Goal: Task Accomplishment & Management: Complete application form

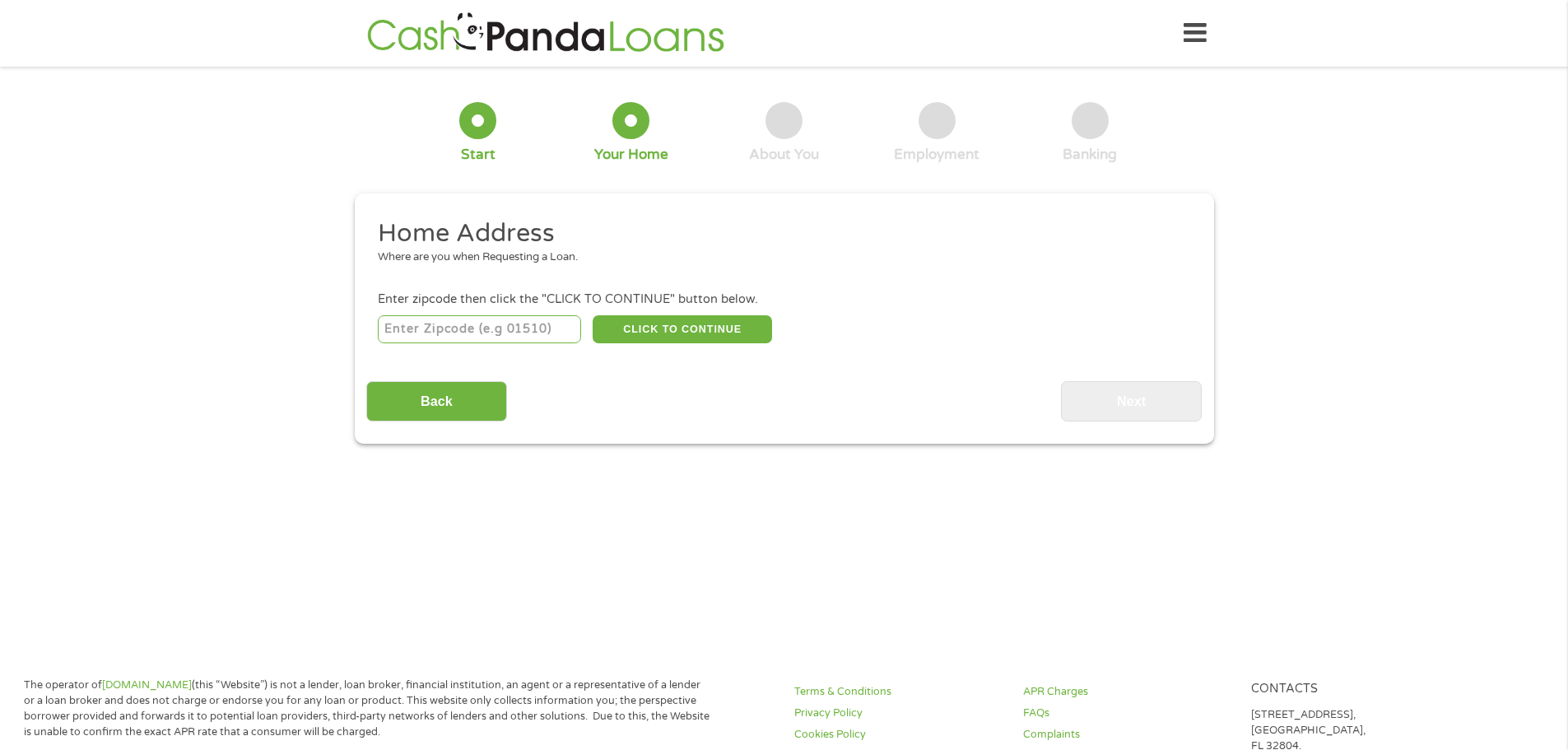
click at [531, 338] on input "number" at bounding box center [480, 329] width 203 height 28
type input "70392"
click at [711, 327] on button "CLICK TO CONTINUE" at bounding box center [682, 329] width 180 height 28
type input "70392"
type input "[PERSON_NAME]"
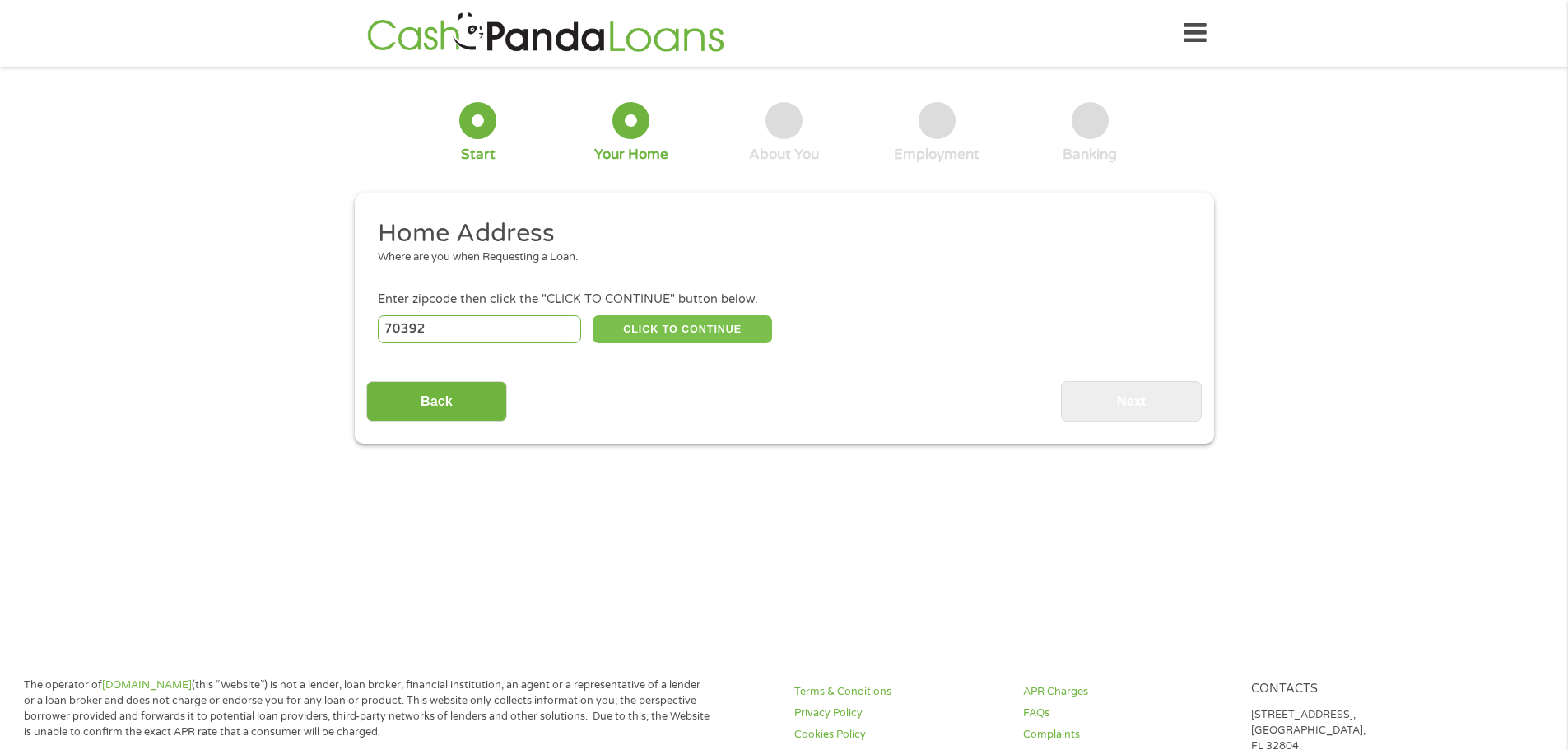
select select "[US_STATE]"
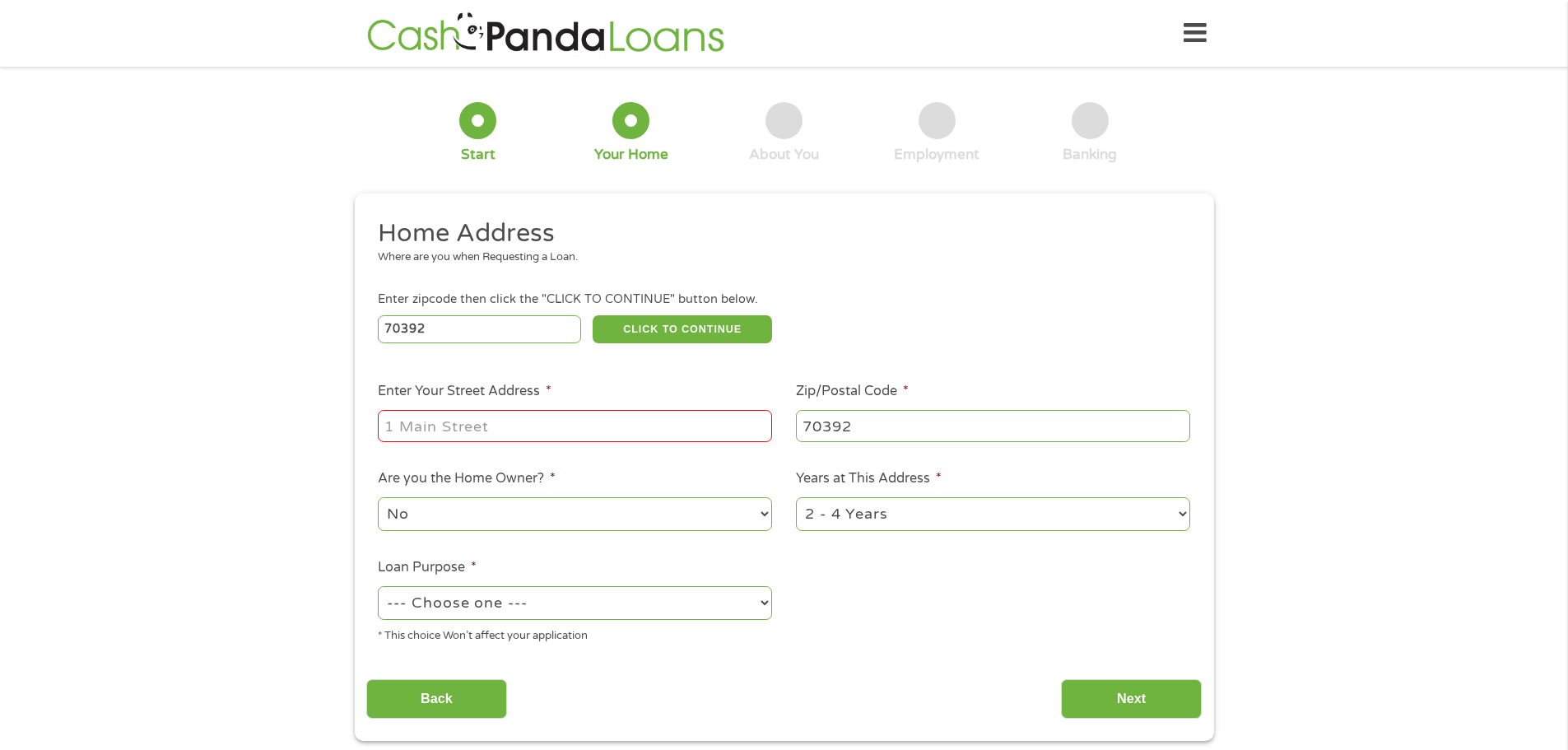
click at [515, 433] on input "Enter Your Street Address *" at bounding box center [575, 425] width 394 height 31
type input "[STREET_ADDRESS]"
click at [926, 518] on select "1 Year or less 1 - 2 Years 2 - 4 Years Over 4 Years" at bounding box center [993, 513] width 394 height 34
select select "60months"
click at [796, 497] on select "1 Year or less 1 - 2 Years 2 - 4 Years Over 4 Years" at bounding box center [993, 513] width 394 height 34
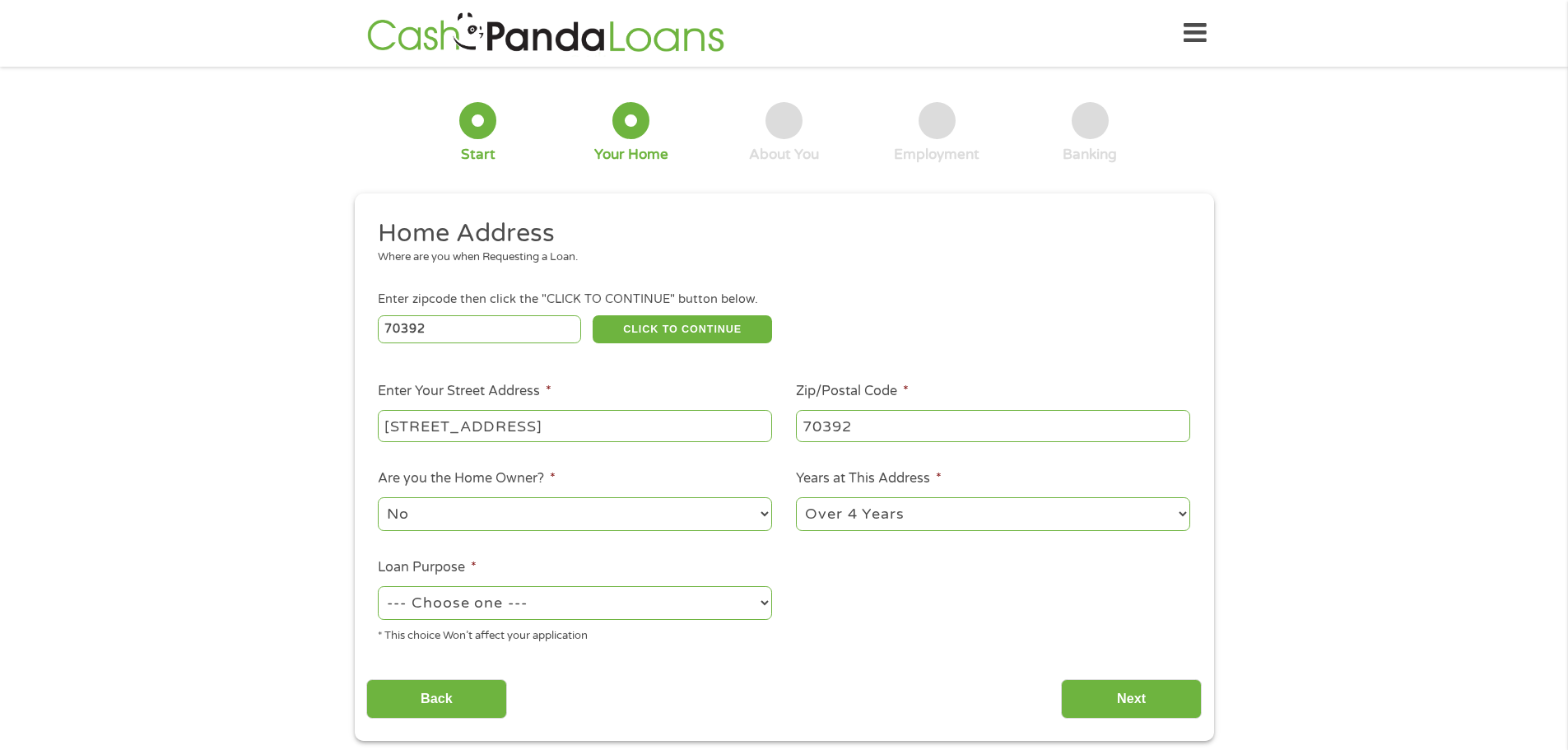
click at [467, 615] on select "--- Choose one --- Pay Bills Debt Consolidation Home Improvement Major Purchase…" at bounding box center [575, 602] width 394 height 34
select select "other"
click at [378, 586] on select "--- Choose one --- Pay Bills Debt Consolidation Home Improvement Major Purchase…" at bounding box center [575, 602] width 394 height 34
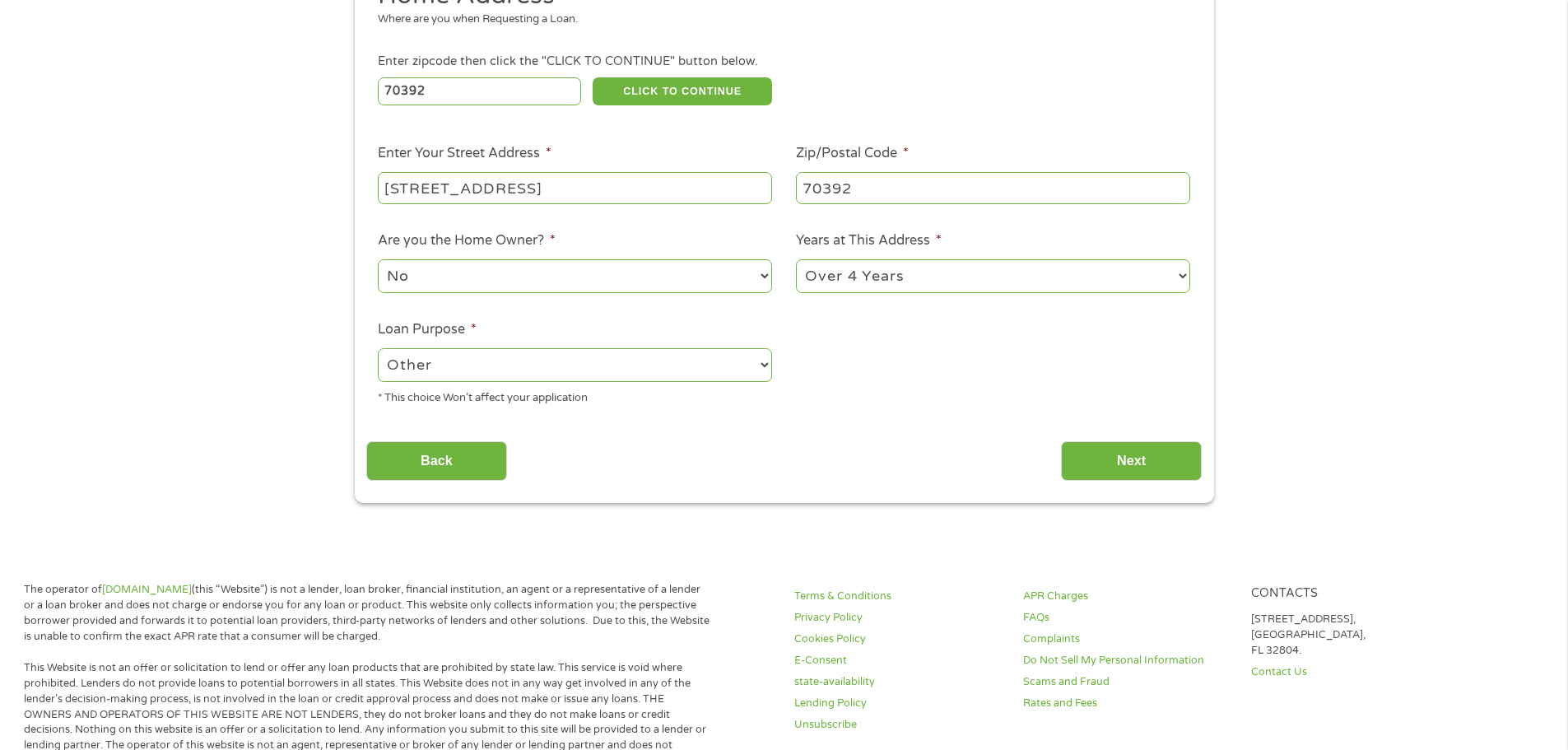
scroll to position [247, 0]
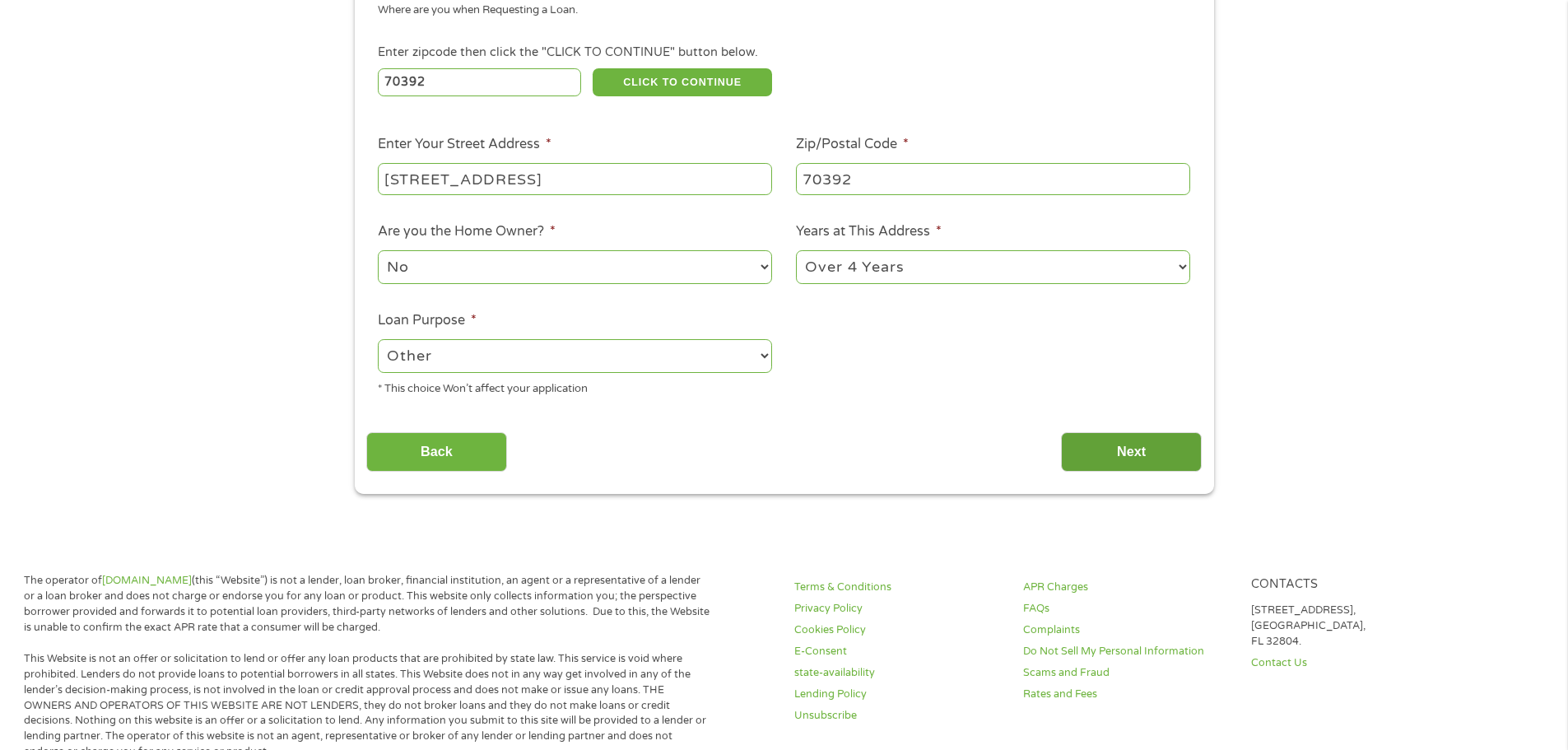
click at [1100, 454] on input "Next" at bounding box center [1131, 452] width 141 height 40
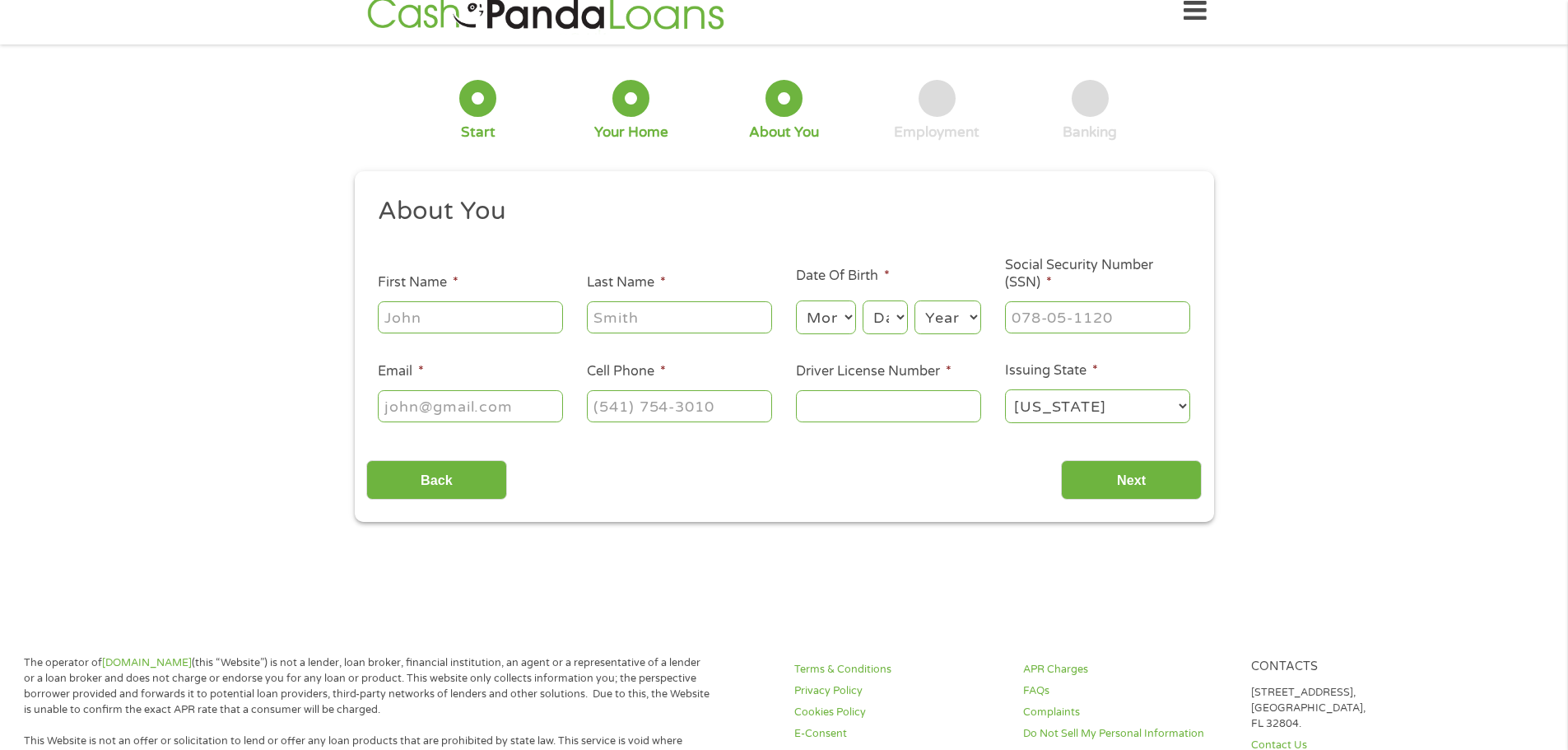
scroll to position [0, 0]
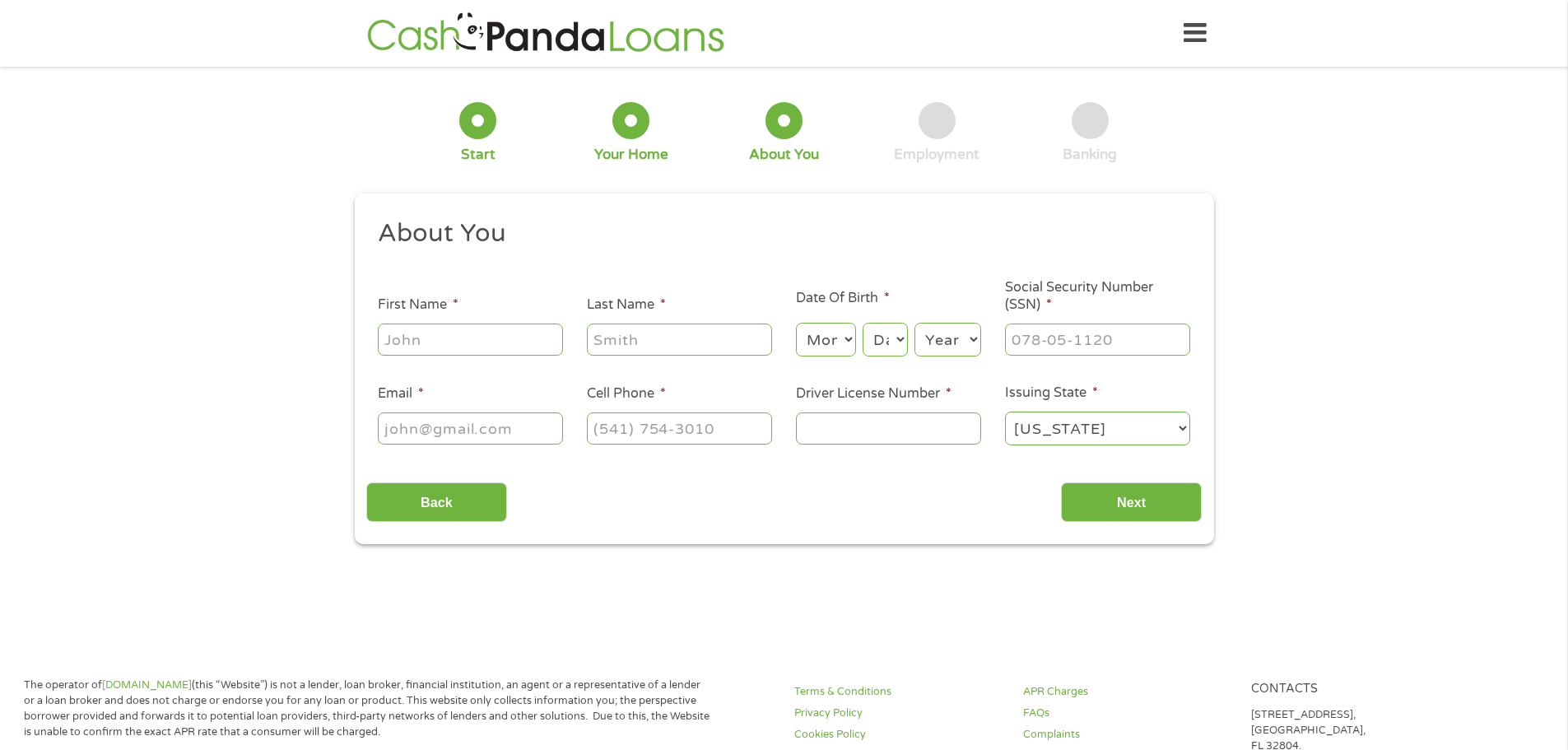
click at [464, 341] on input "First Name *" at bounding box center [471, 339] width 185 height 31
type input "[PERSON_NAME]"
type input "[PHONE_NUMBER]"
click at [847, 333] on select "Month 1 2 3 4 5 6 7 8 9 10 11 12" at bounding box center [826, 339] width 60 height 34
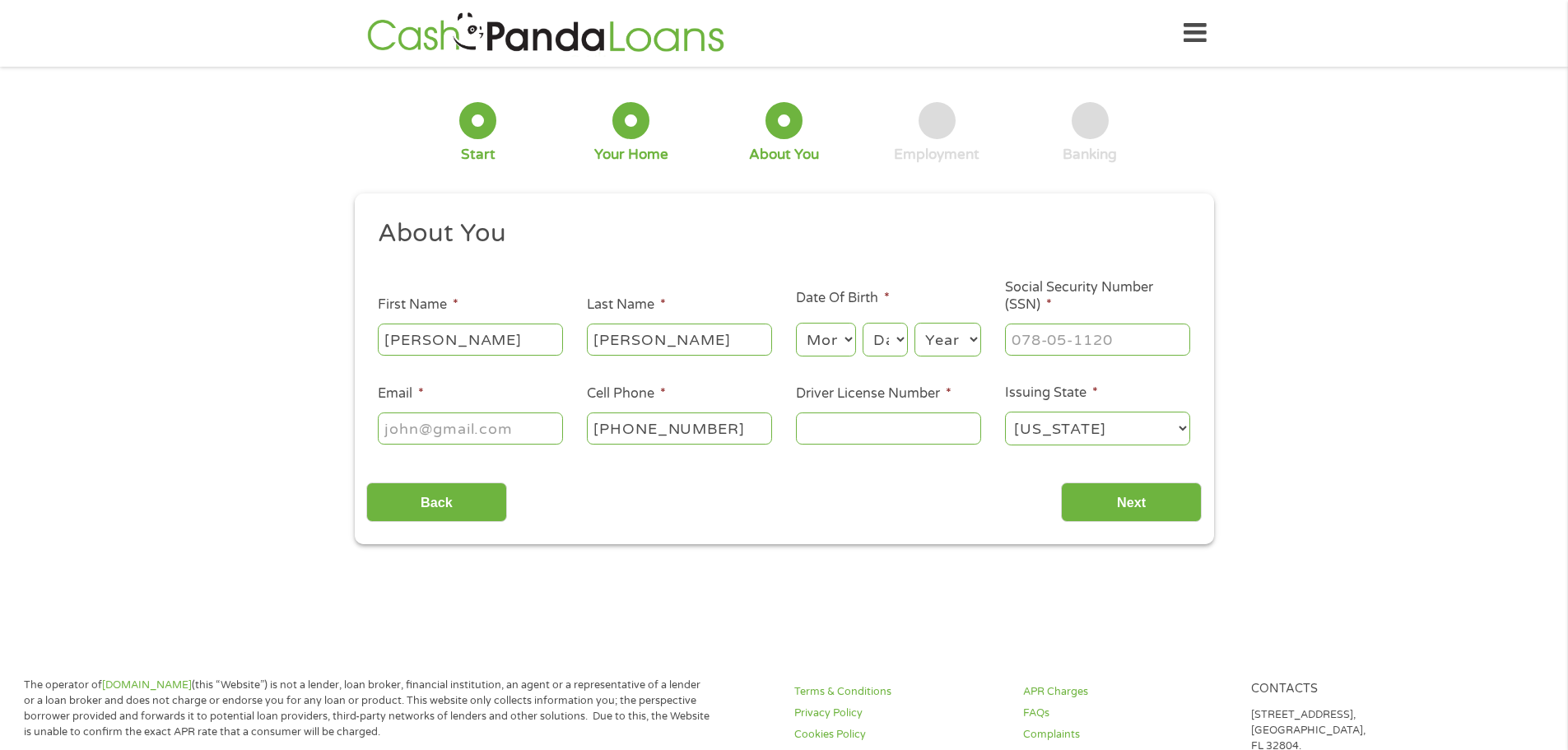
select select "5"
click at [796, 322] on select "Month 1 2 3 4 5 6 7 8 9 10 11 12" at bounding box center [826, 339] width 60 height 34
click at [899, 332] on select "Day 1 2 3 4 5 6 7 8 9 10 11 12 13 14 15 16 17 18 19 20 21 22 23 24 25 26 27 28 …" at bounding box center [885, 339] width 45 height 34
select select "10"
click at [863, 322] on select "Day 1 2 3 4 5 6 7 8 9 10 11 12 13 14 15 16 17 18 19 20 21 22 23 24 25 26 27 28 …" at bounding box center [885, 339] width 45 height 34
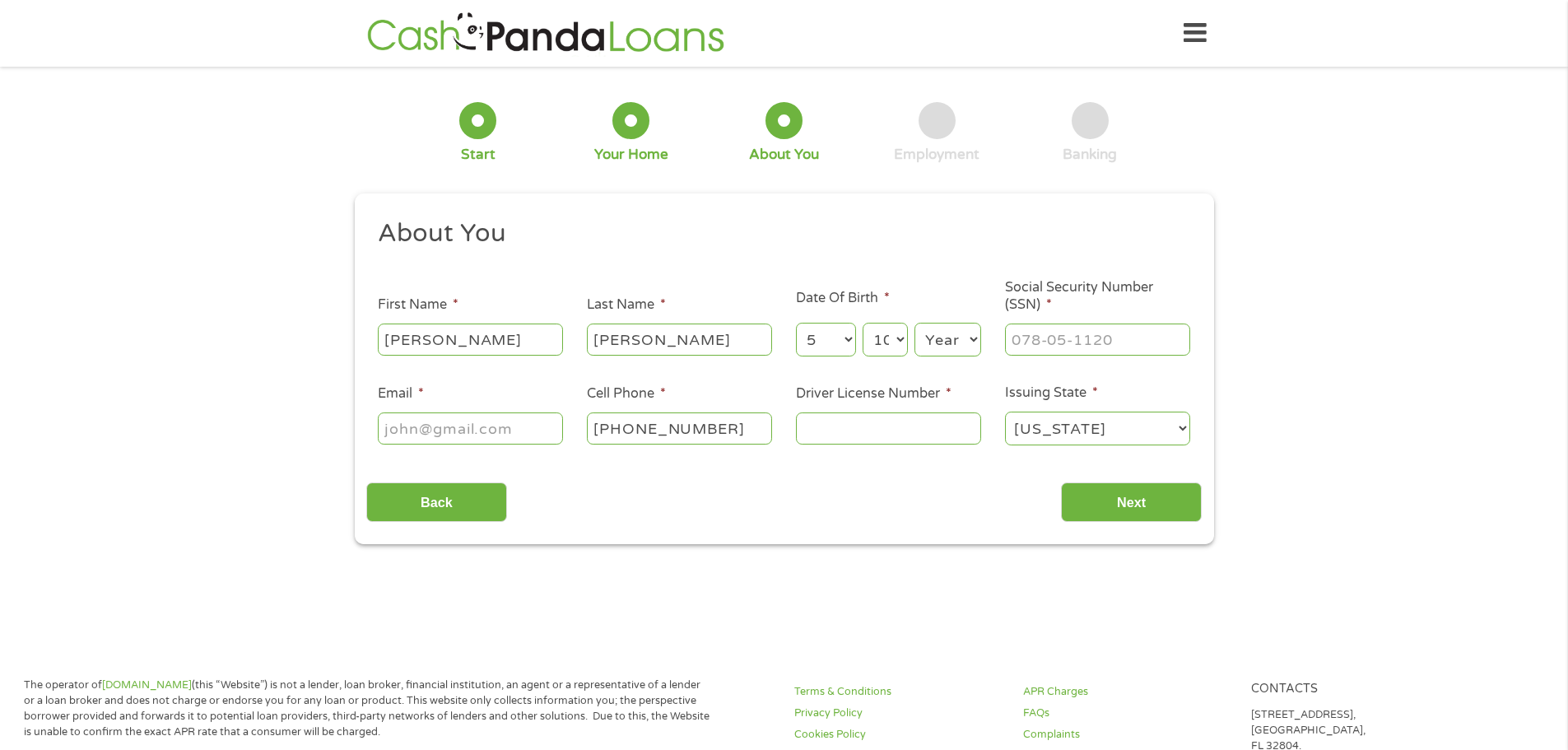
click at [961, 339] on select "Year [DATE] 2006 2005 2004 2003 2002 2001 2000 1999 1998 1997 1996 1995 1994 19…" at bounding box center [948, 339] width 66 height 34
select select "1983"
click at [915, 322] on select "Year [DATE] 2006 2005 2004 2003 2002 2001 2000 1999 1998 1997 1996 1995 1994 19…" at bounding box center [948, 339] width 66 height 34
click at [1066, 338] on input "___-__-____" at bounding box center [1097, 339] width 185 height 31
type input "436-51-1863"
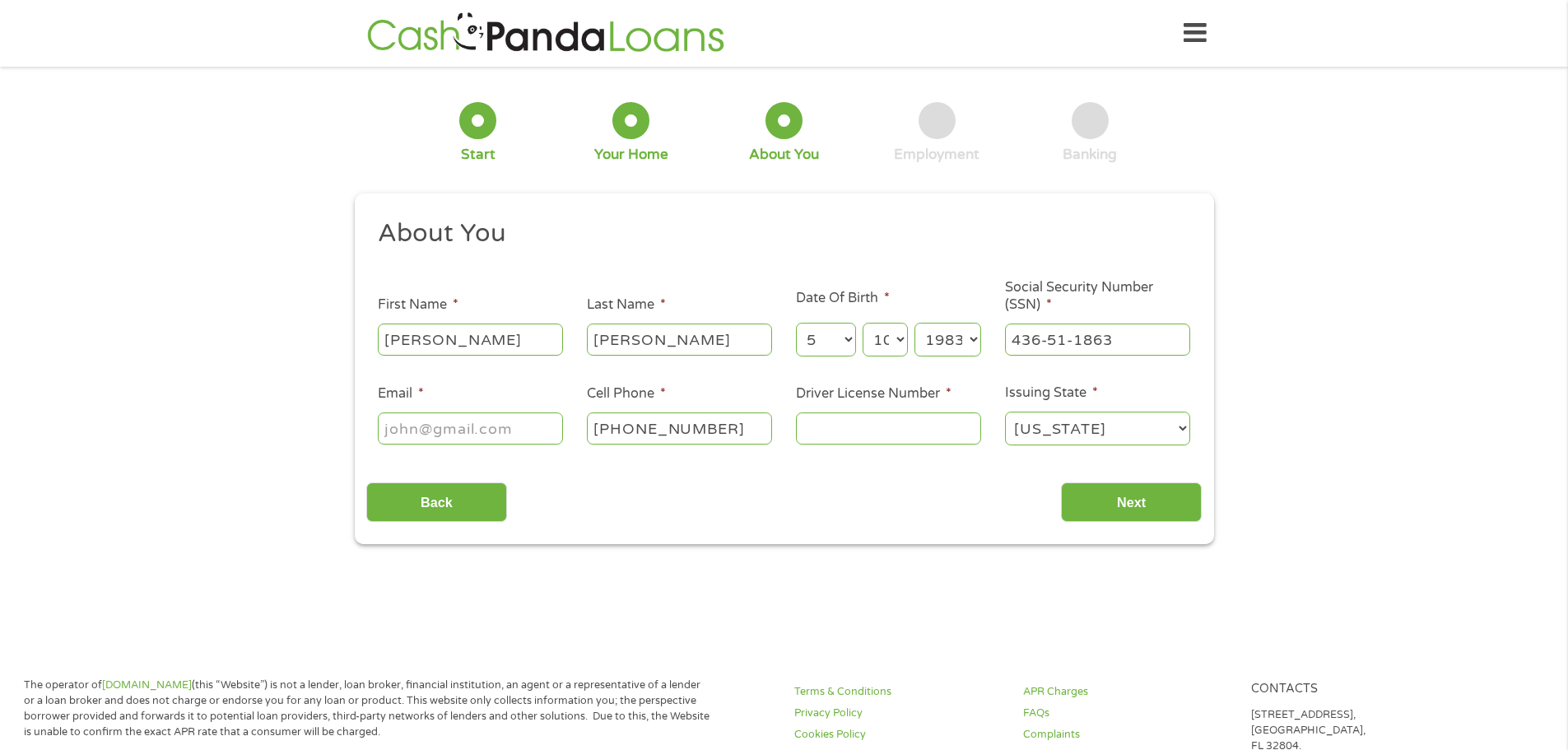
click at [520, 428] on input "Email *" at bounding box center [471, 428] width 185 height 31
type input "[EMAIL_ADDRESS][DOMAIN_NAME]"
type input "007745248"
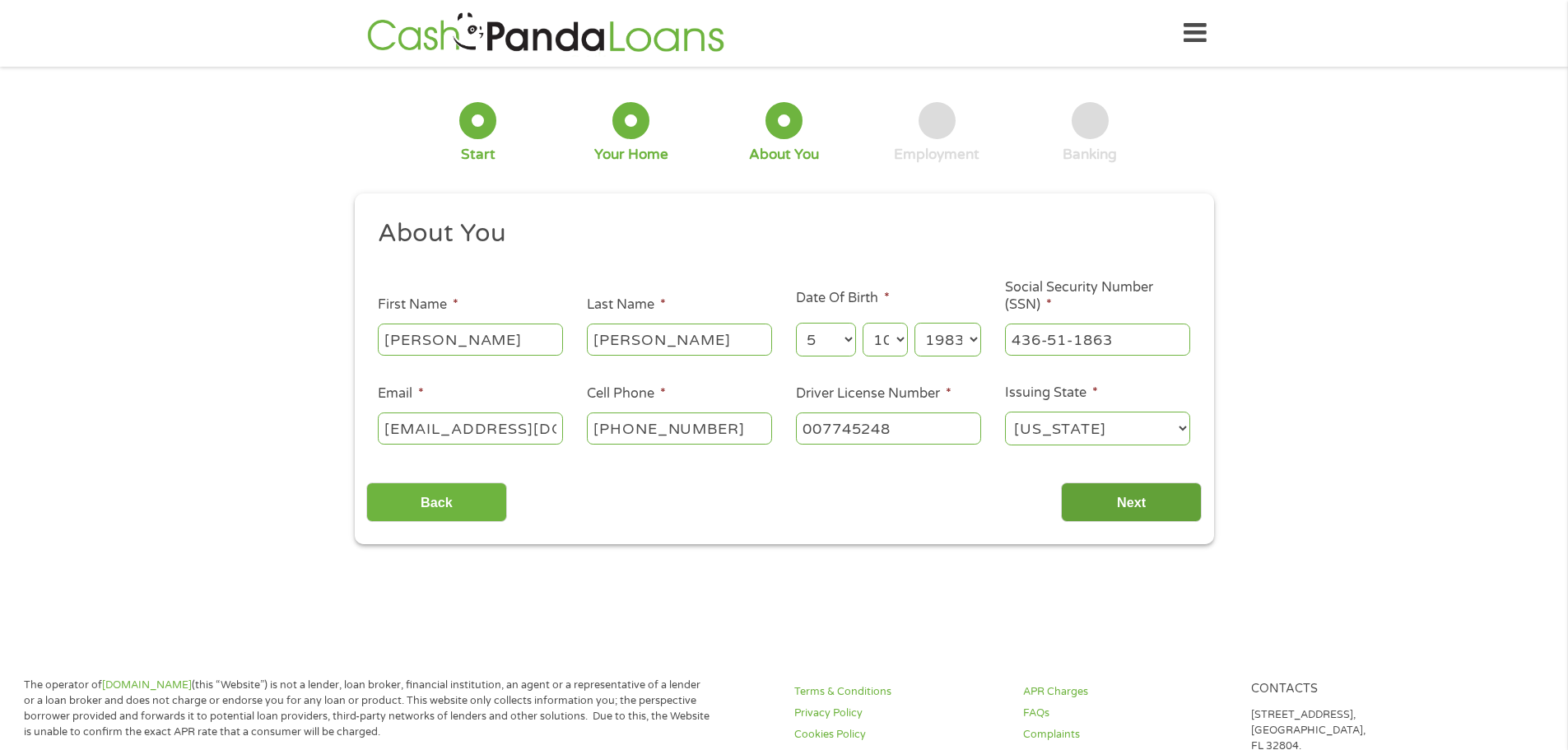
click at [1121, 507] on input "Next" at bounding box center [1131, 502] width 141 height 40
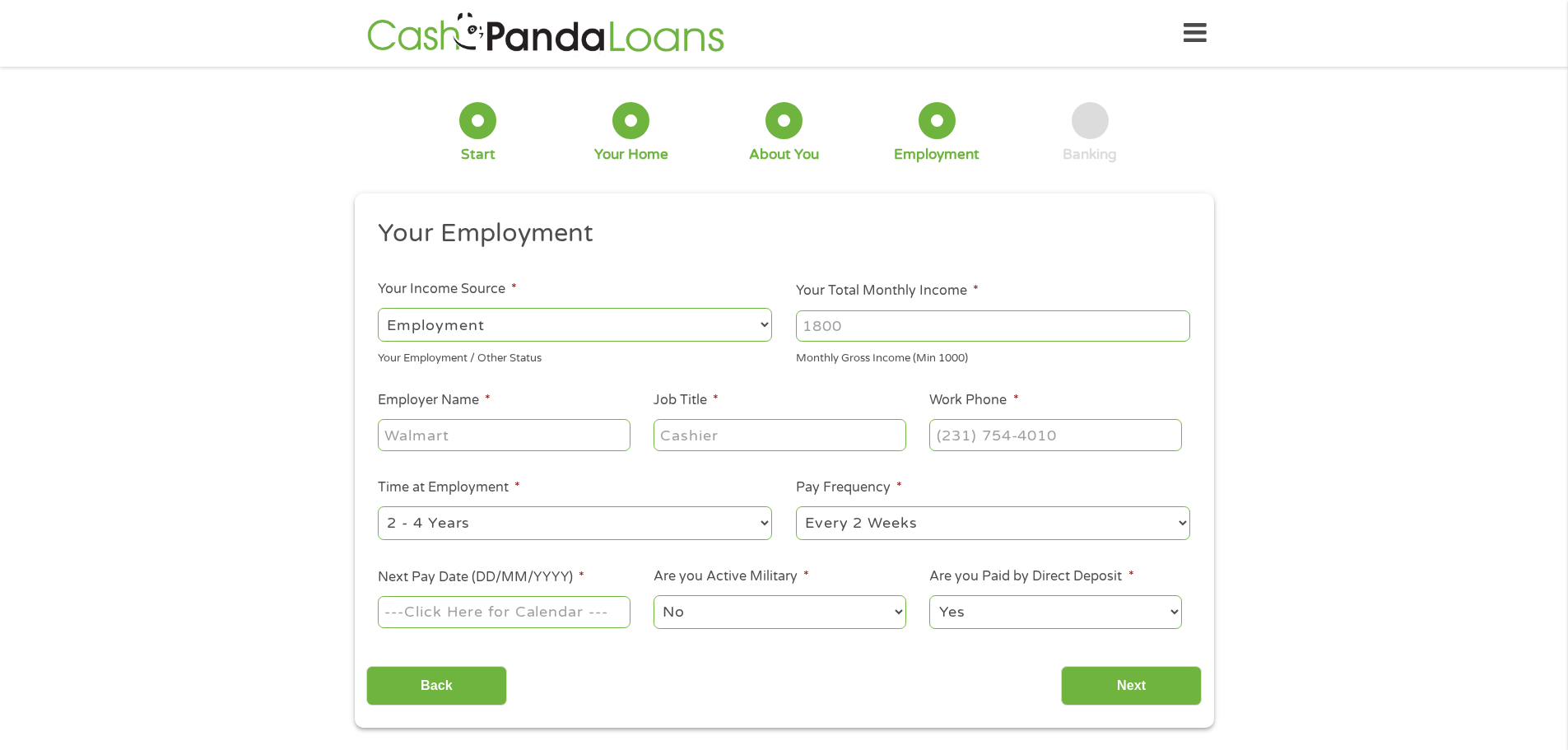
click at [900, 328] on input "Your Total Monthly Income *" at bounding box center [993, 326] width 394 height 31
type input "1308"
click at [472, 436] on input "Employer Name *" at bounding box center [503, 434] width 252 height 31
type input "[PERSON_NAME] Shipyard"
type input "QHSE Systems Coordinator"
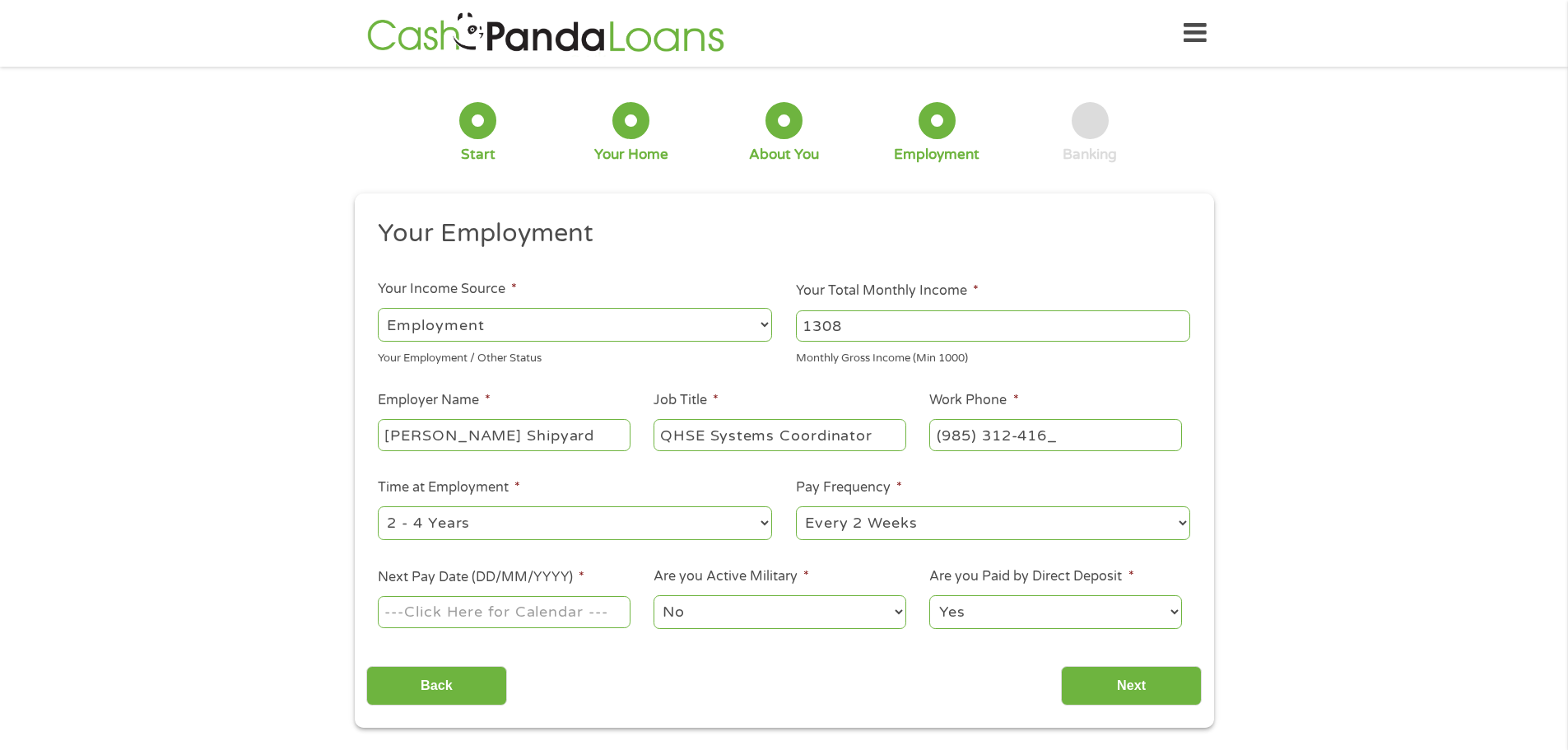
type input "[PHONE_NUMBER]"
select select "60months"
type input "[DATE]"
click at [1007, 610] on select "Yes No" at bounding box center [1055, 611] width 252 height 34
select select "0"
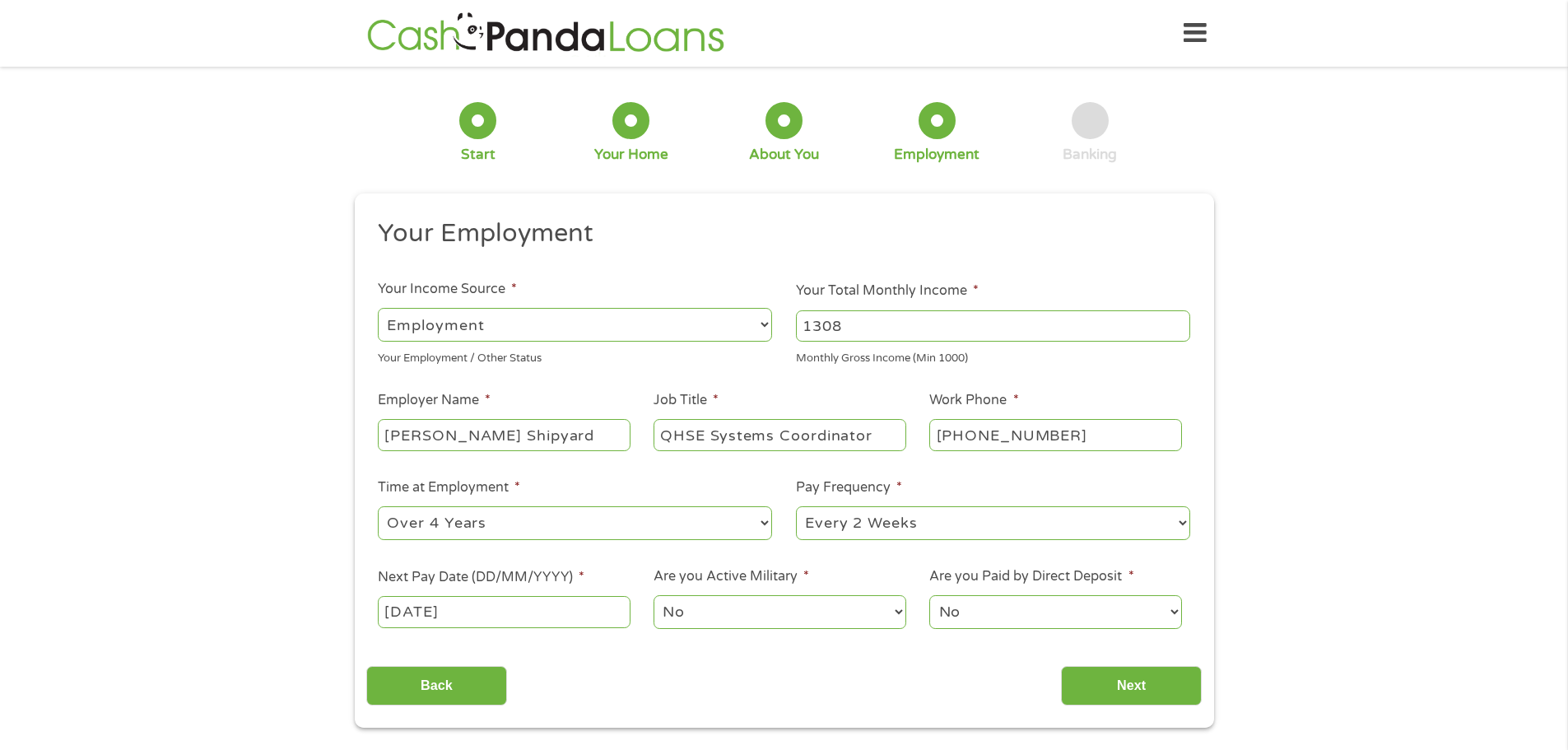
click at [929, 595] on select "Yes No" at bounding box center [1055, 611] width 252 height 34
click at [1116, 687] on input "Next" at bounding box center [1131, 686] width 141 height 40
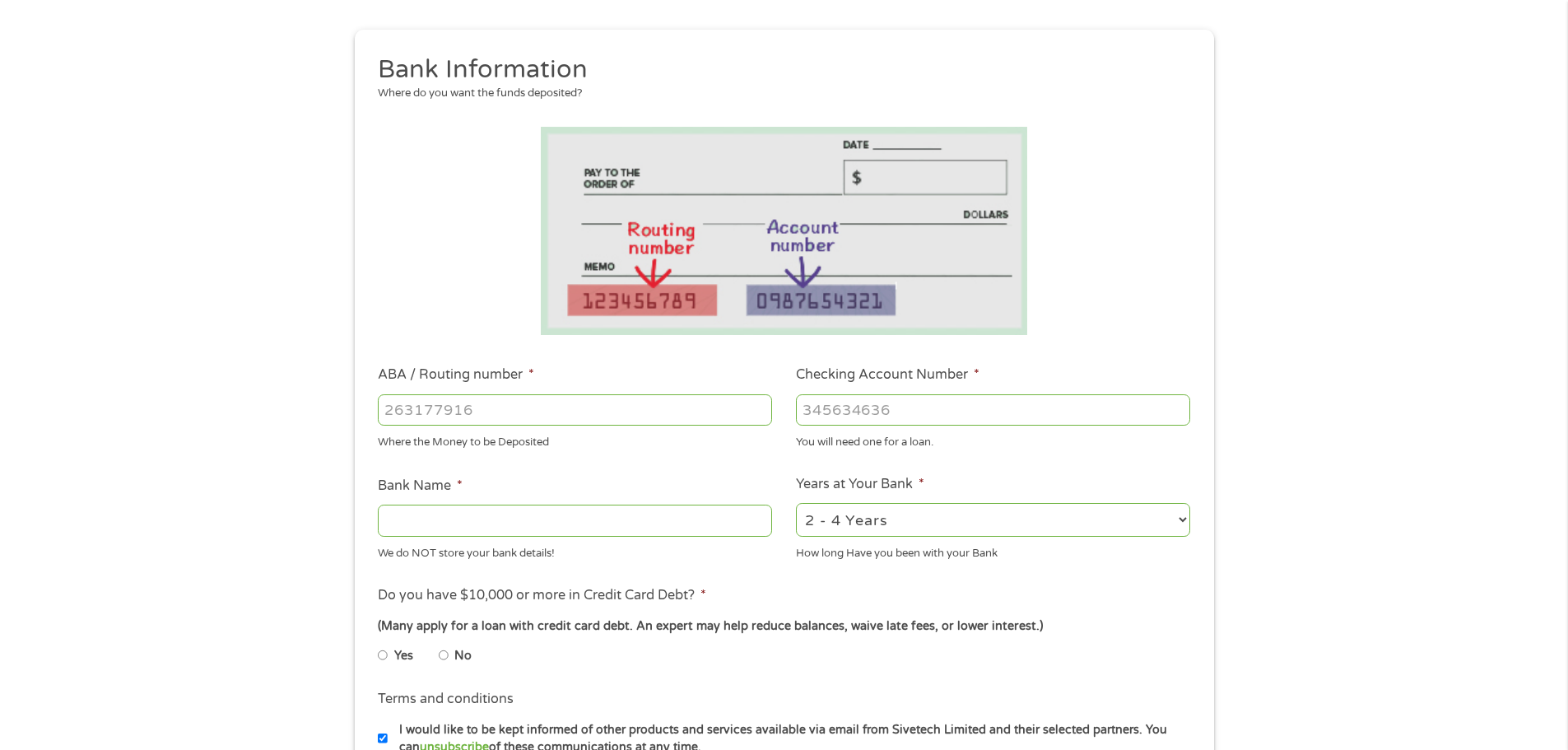
scroll to position [164, 0]
click at [476, 402] on input "ABA / Routing number *" at bounding box center [575, 409] width 394 height 31
type input "222109619375"
type input "031101279"
click at [493, 516] on input "Bank Name *" at bounding box center [575, 519] width 394 height 31
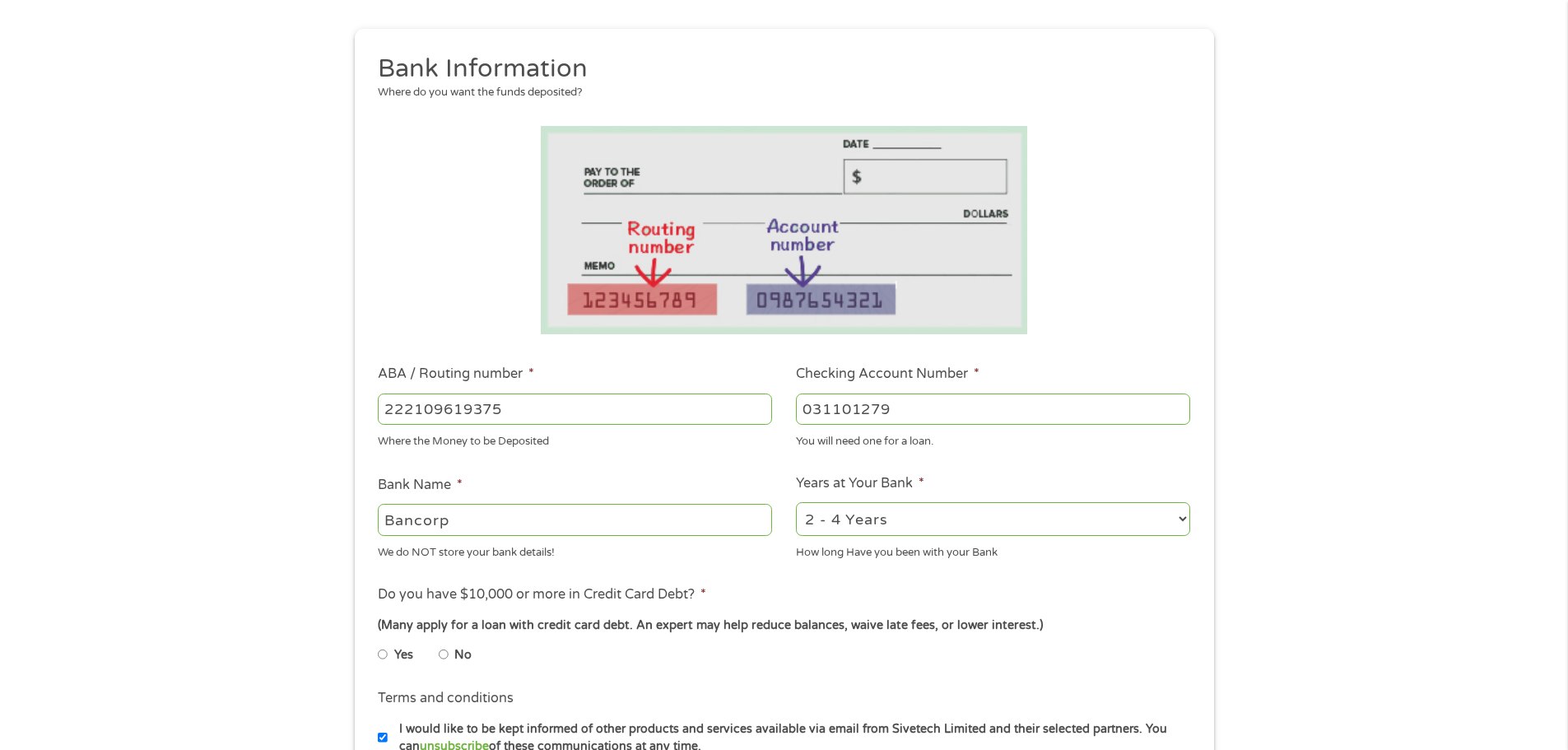
type input "Bancorp"
click at [918, 528] on select "2 - 4 Years 6 - 12 Months 1 - 2 Years Over 4 Years" at bounding box center [993, 518] width 394 height 34
click at [796, 502] on select "2 - 4 Years 6 - 12 Months 1 - 2 Years Over 4 Years" at bounding box center [993, 518] width 394 height 34
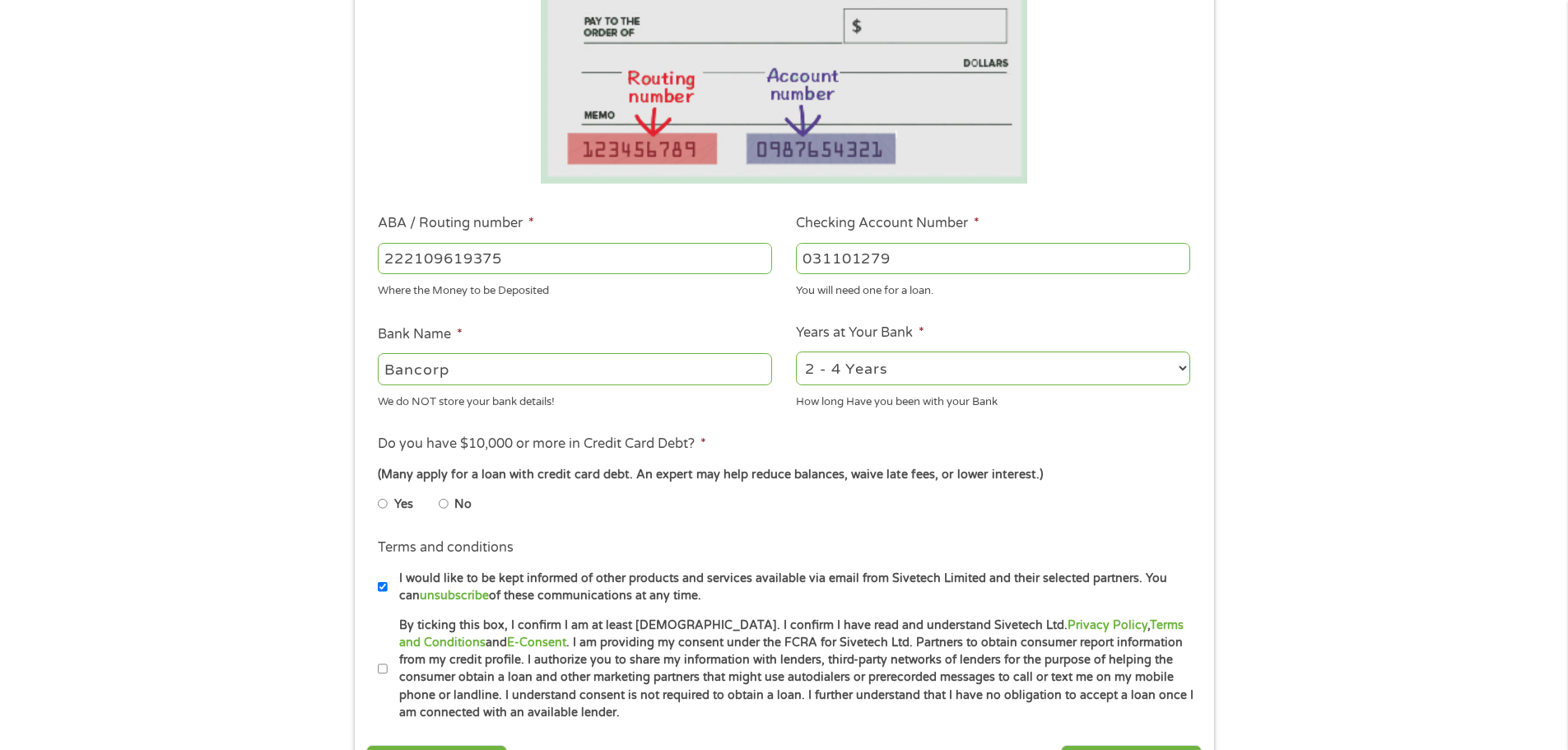
scroll to position [329, 0]
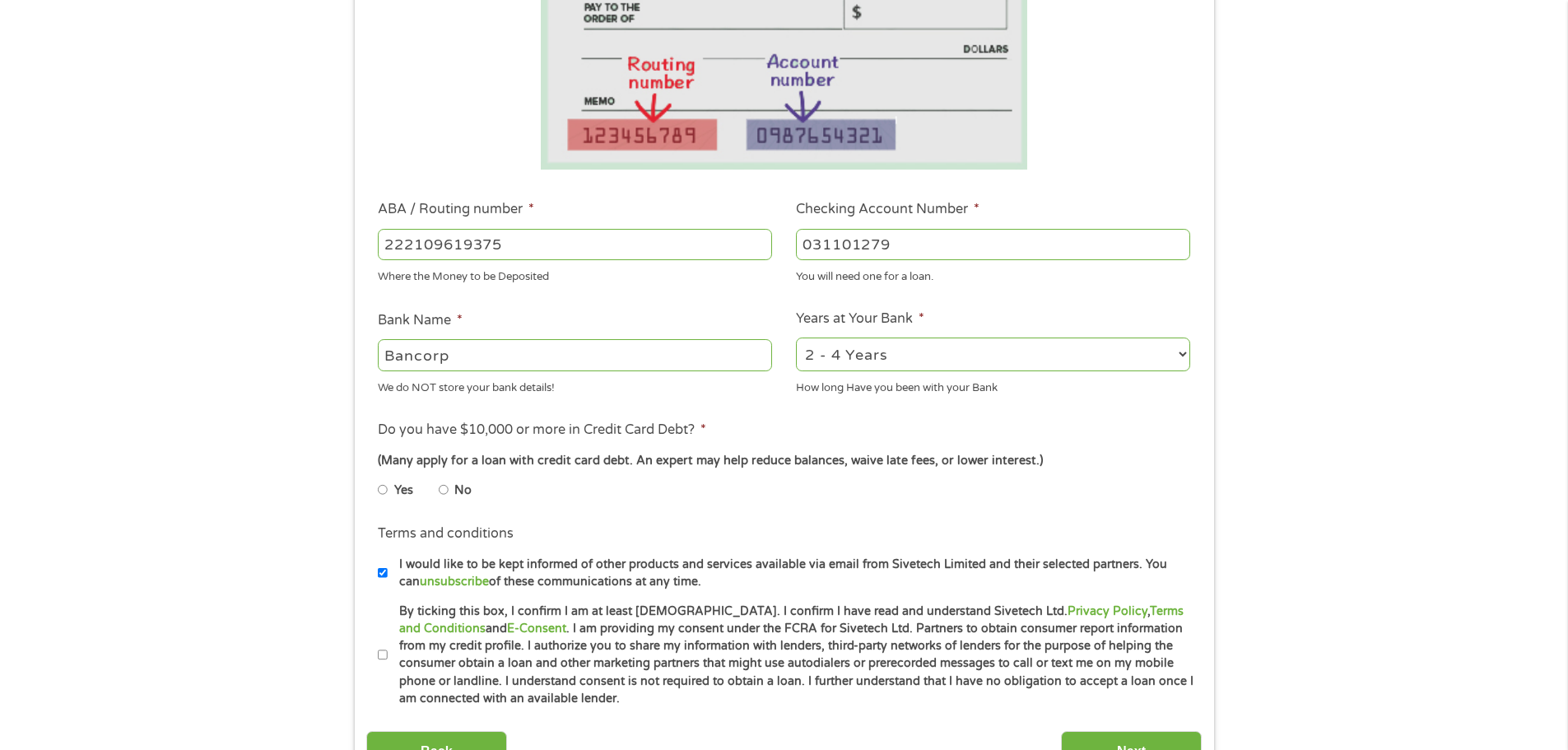
click at [444, 489] on input "No" at bounding box center [443, 489] width 10 height 26
radio input "true"
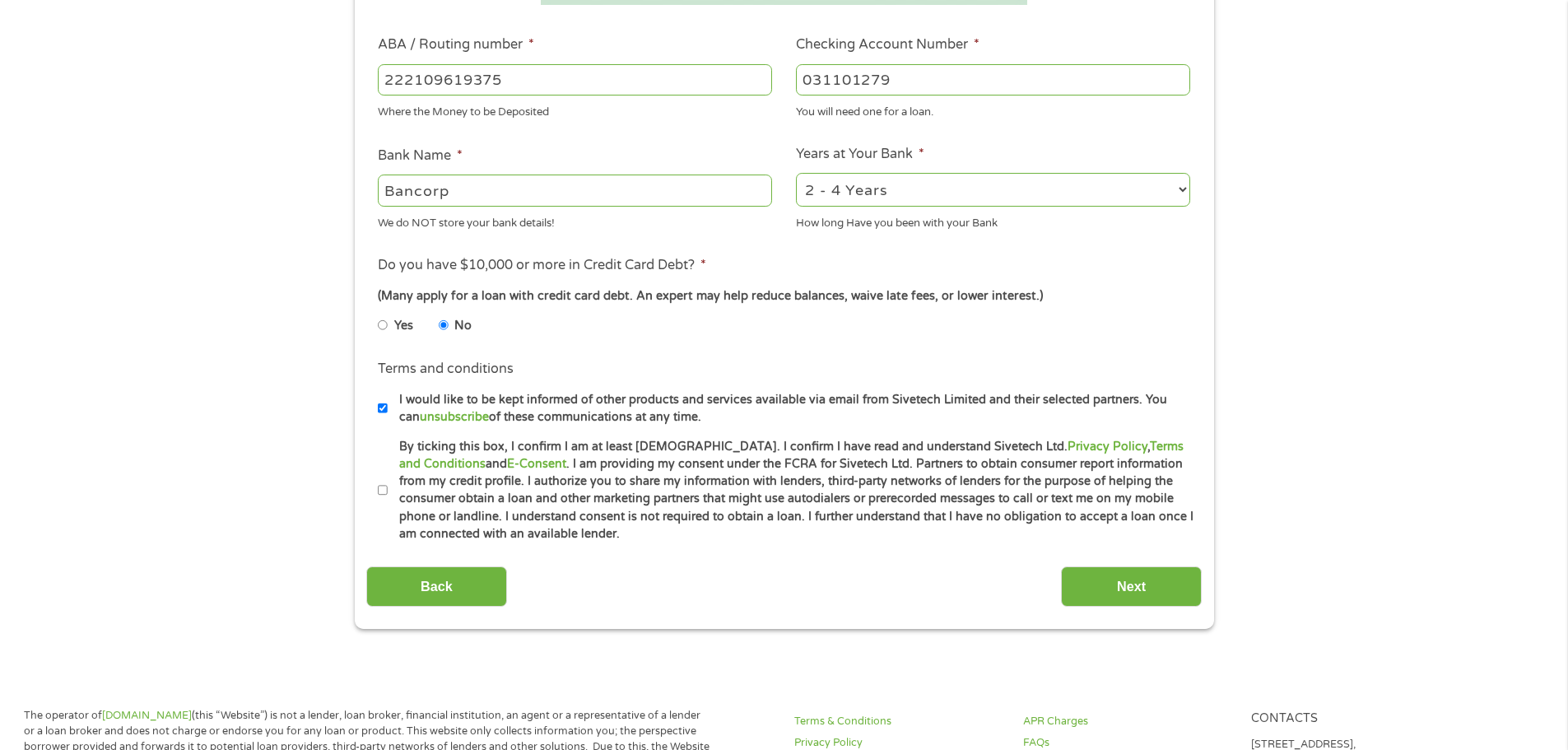
scroll to position [576, 0]
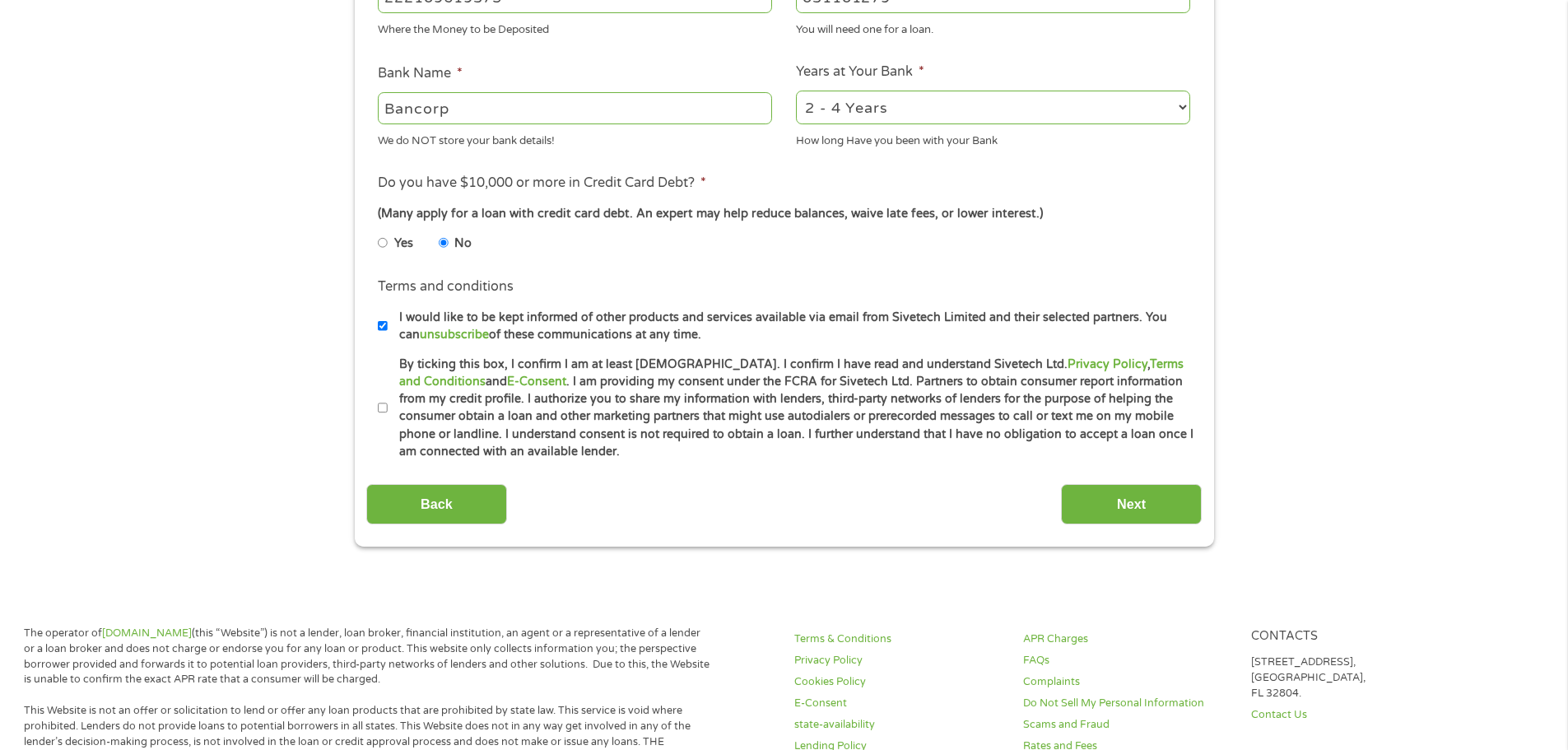
click at [382, 403] on input "By ticking this box, I confirm I am at least [DEMOGRAPHIC_DATA]. I confirm I ha…" at bounding box center [382, 408] width 10 height 26
checkbox input "true"
click at [1119, 510] on input "Next" at bounding box center [1131, 504] width 141 height 40
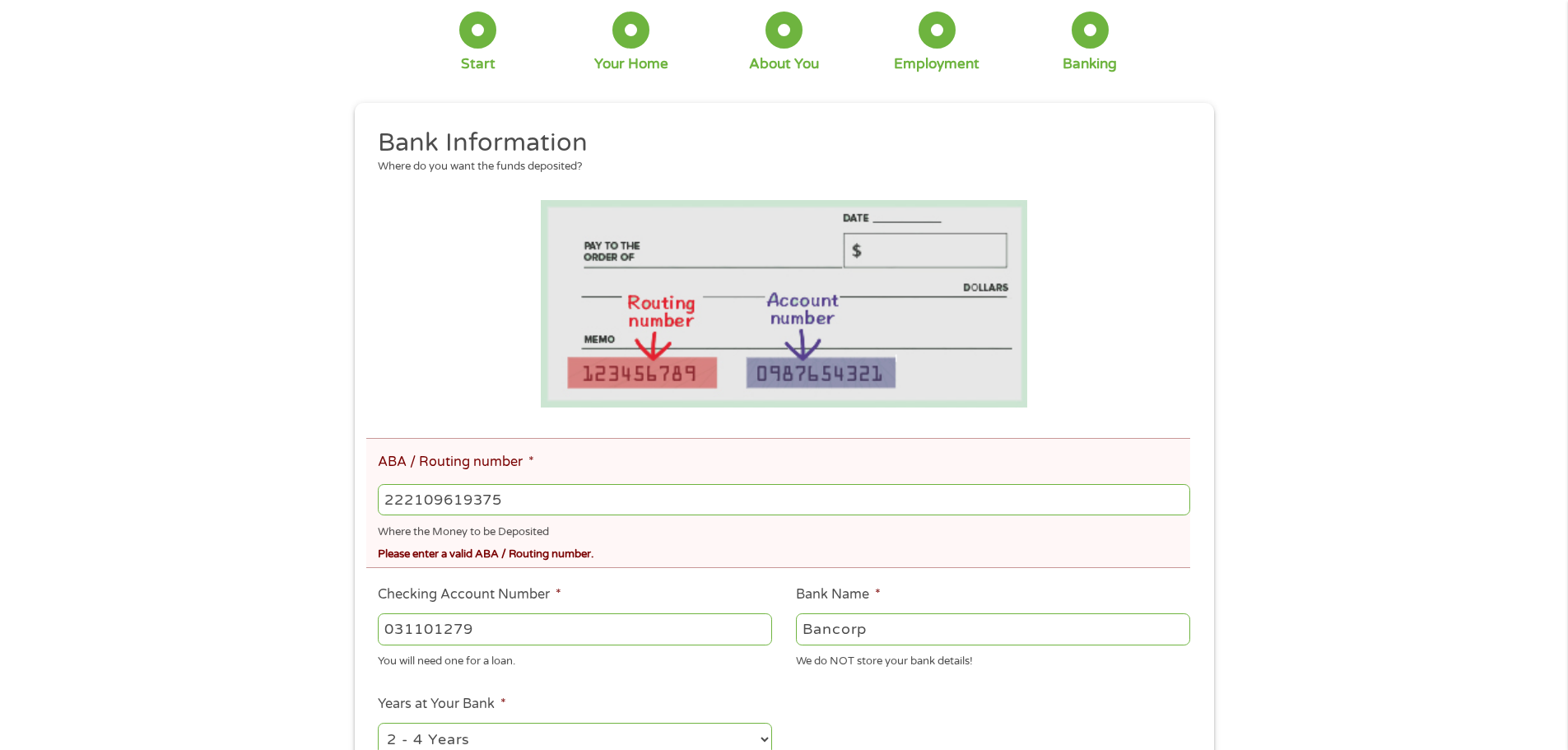
scroll to position [164, 0]
